Goal: Information Seeking & Learning: Check status

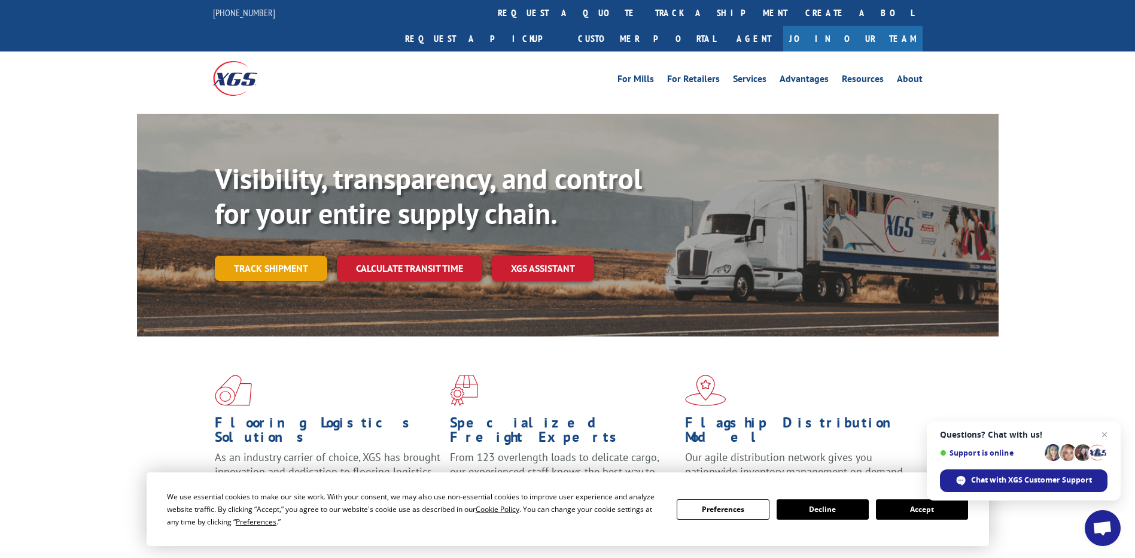
click at [267, 255] on link "Track shipment" at bounding box center [271, 267] width 112 height 25
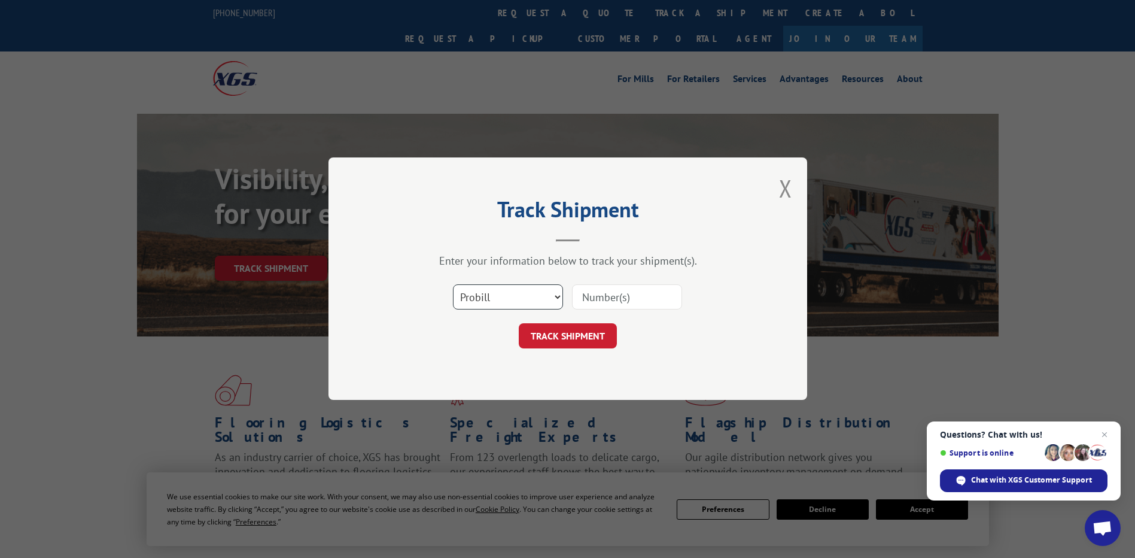
click at [527, 299] on select "Select category... Probill BOL PO" at bounding box center [508, 297] width 110 height 25
click at [498, 296] on select "Select category... Probill BOL PO" at bounding box center [508, 297] width 110 height 25
click at [629, 297] on input at bounding box center [627, 297] width 110 height 25
paste input "17336897"
type input "17336897"
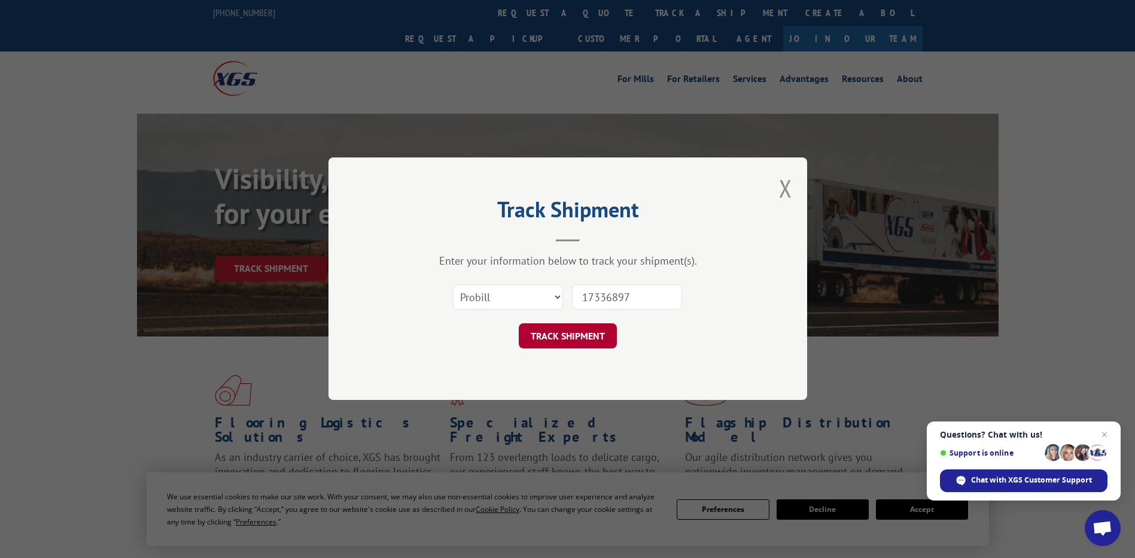
click at [586, 331] on button "TRACK SHIPMENT" at bounding box center [568, 336] width 98 height 25
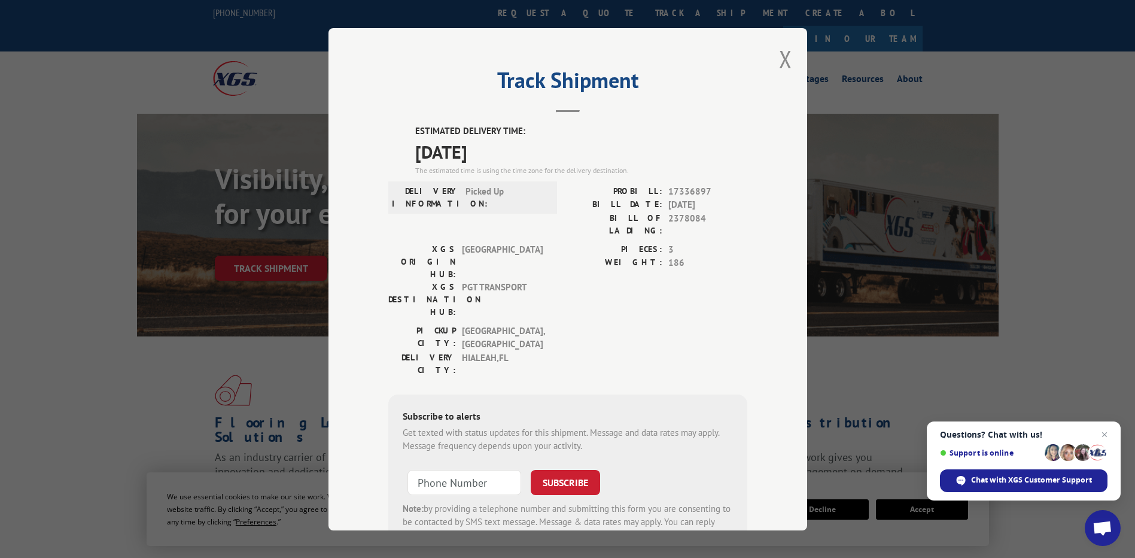
scroll to position [36, 0]
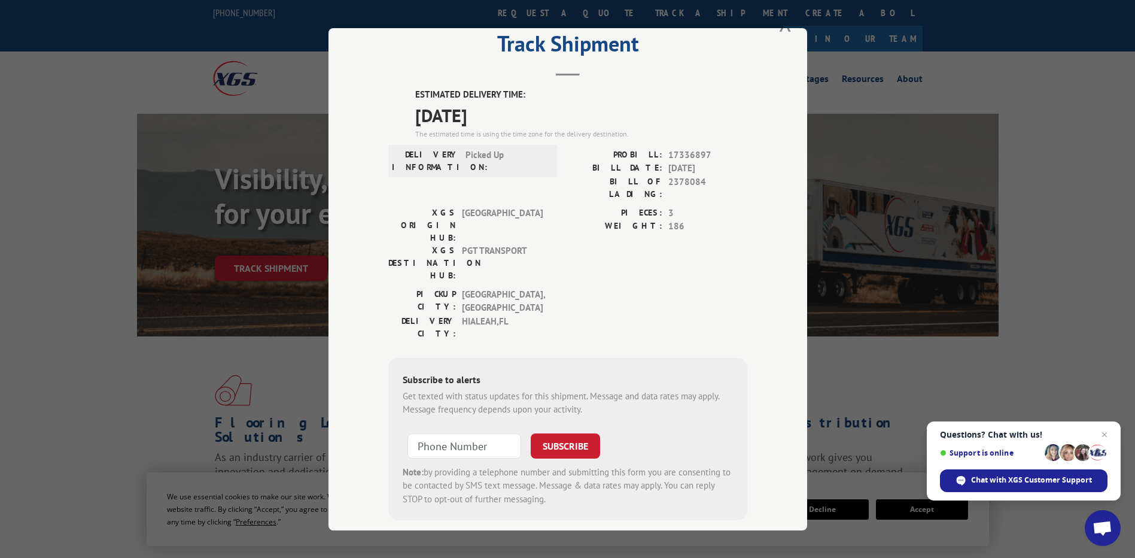
type input "+1 (___) ___-____"
click at [467, 432] on input "+1 (___) ___-____" at bounding box center [464, 444] width 114 height 25
click at [116, 136] on div "Track Shipment ESTIMATED DELIVERY TIME: [DATE] The estimated time is using the …" at bounding box center [567, 279] width 1135 height 558
